Goal: Task Accomplishment & Management: Complete application form

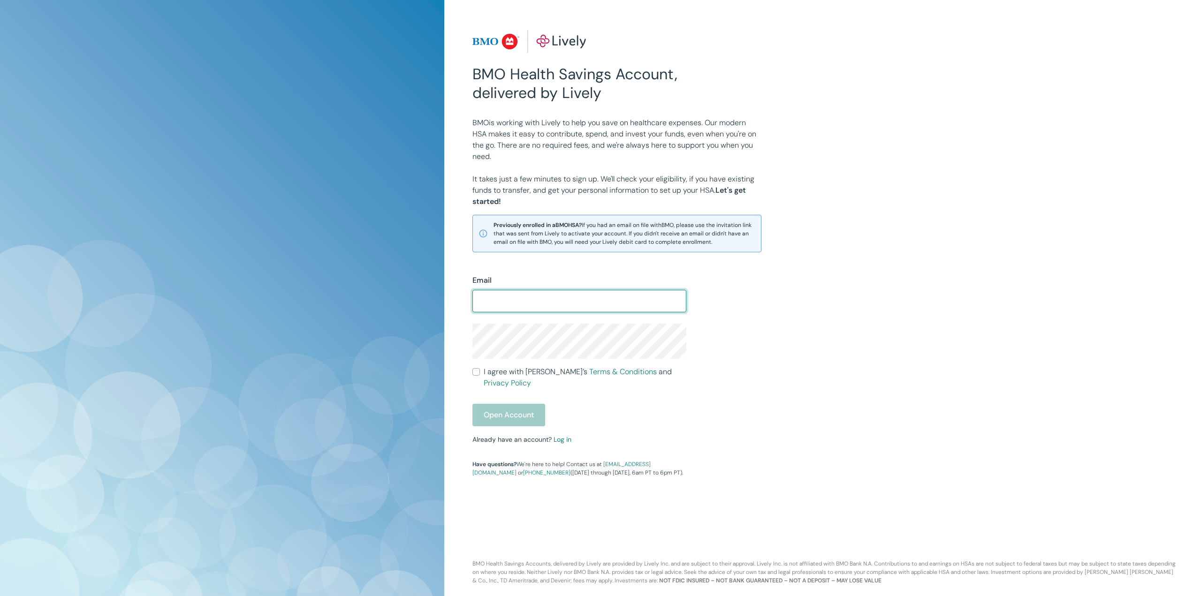
click at [497, 304] on input "Email" at bounding box center [579, 301] width 214 height 19
type input "[EMAIL_ADDRESS][DOMAIN_NAME]"
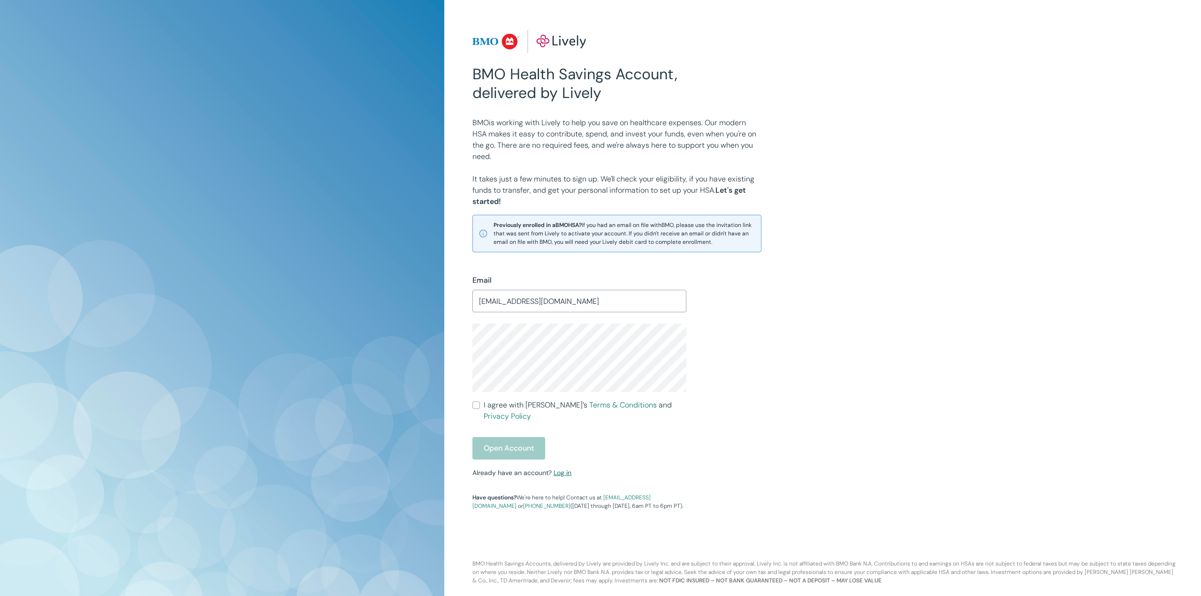
click at [563, 469] on link "Log in" at bounding box center [563, 473] width 18 height 8
